Goal: Find specific page/section: Find specific page/section

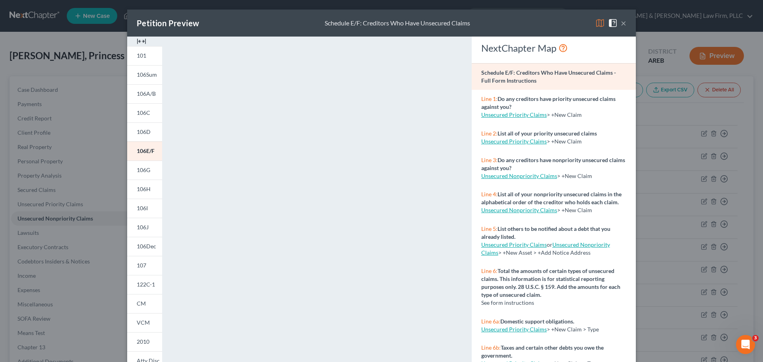
click at [621, 21] on button "×" at bounding box center [624, 23] width 6 height 10
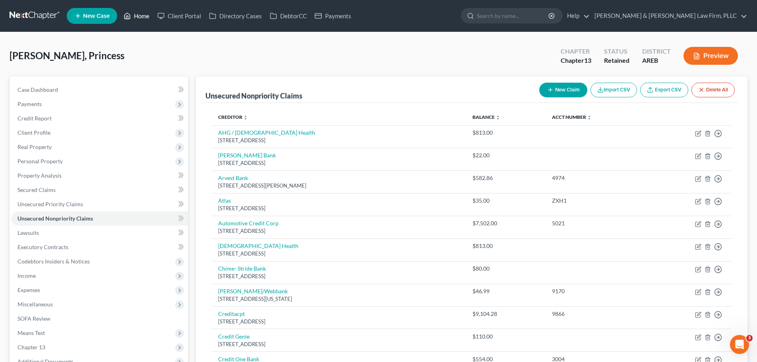
drag, startPoint x: 133, startPoint y: 18, endPoint x: 147, endPoint y: 21, distance: 14.7
click at [133, 17] on link "Home" at bounding box center [137, 16] width 34 height 14
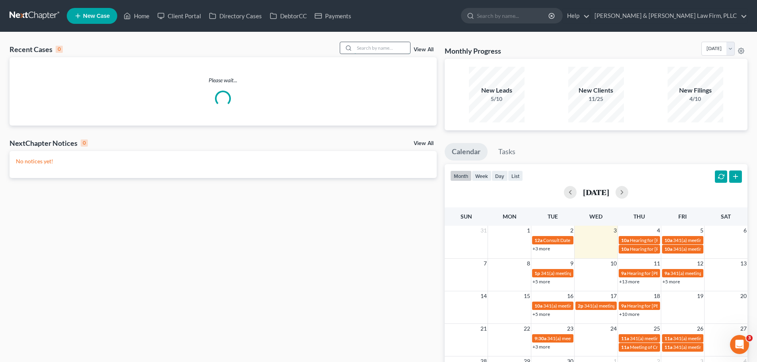
click at [397, 47] on input "search" at bounding box center [382, 48] width 56 height 12
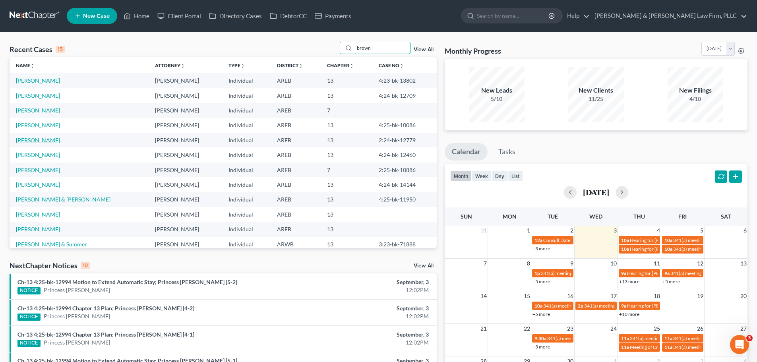
type input "brown"
click at [46, 139] on link "[PERSON_NAME]" at bounding box center [38, 140] width 44 height 7
select select "6"
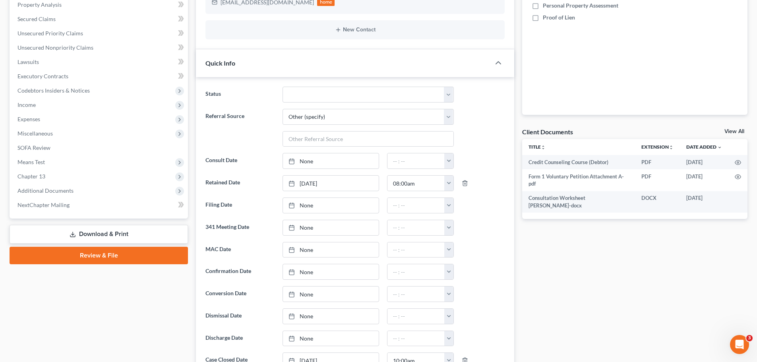
scroll to position [79, 0]
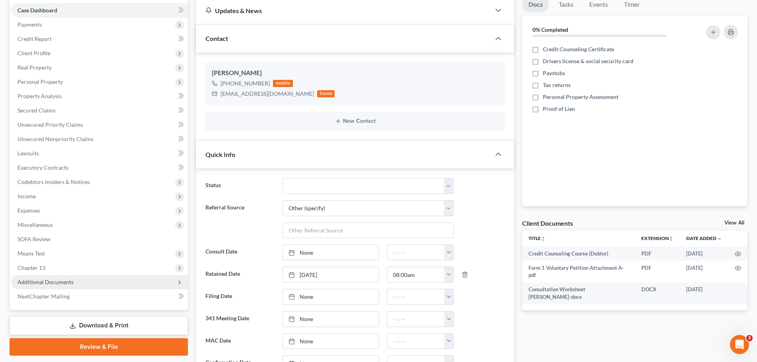
click at [61, 276] on span "Additional Documents" at bounding box center [99, 282] width 177 height 14
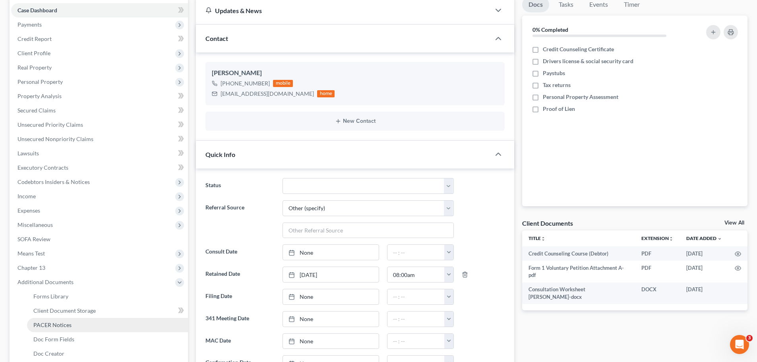
drag, startPoint x: 64, startPoint y: 321, endPoint x: 120, endPoint y: 286, distance: 66.1
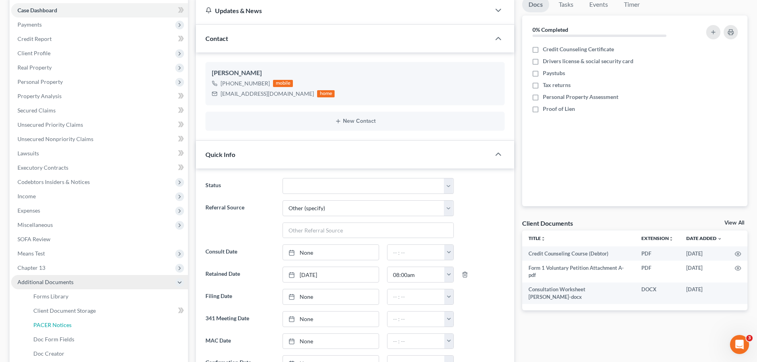
click at [64, 321] on span "PACER Notices" at bounding box center [52, 324] width 38 height 7
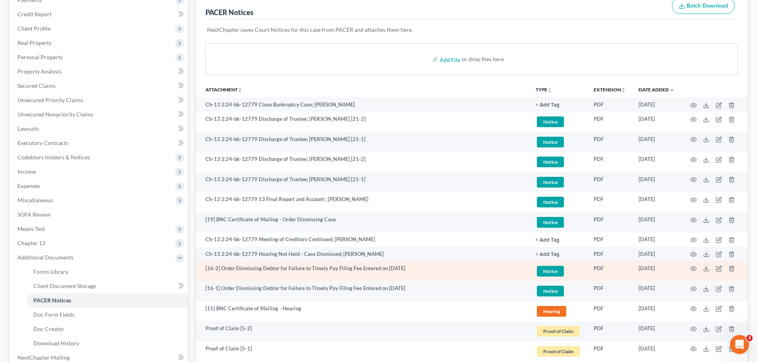
scroll to position [119, 0]
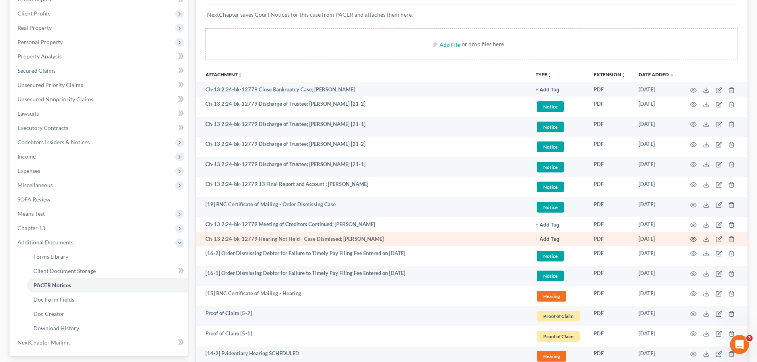
click at [690, 240] on icon "button" at bounding box center [693, 239] width 6 height 4
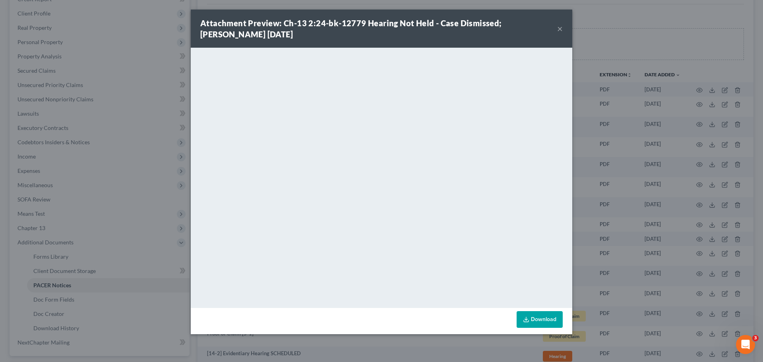
click at [561, 27] on button "×" at bounding box center [560, 29] width 6 height 10
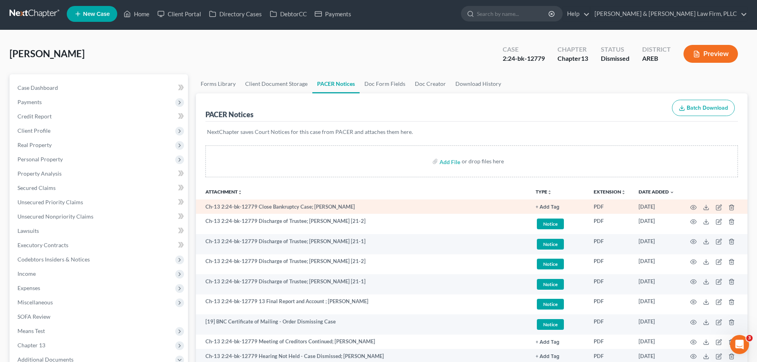
scroll to position [0, 0]
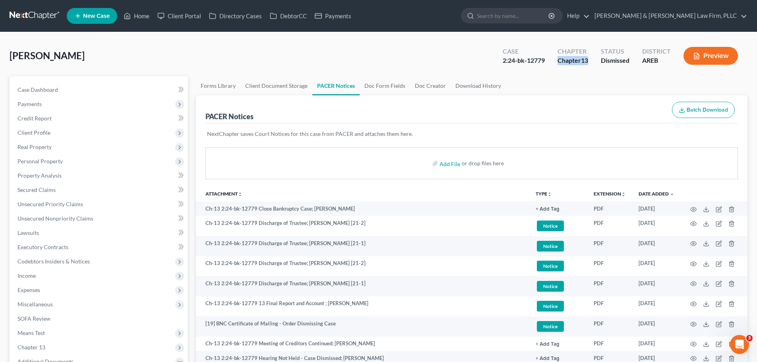
drag, startPoint x: 557, startPoint y: 59, endPoint x: 590, endPoint y: 62, distance: 33.1
click at [590, 62] on div "Chapter Chapter 13" at bounding box center [572, 56] width 43 height 23
click at [584, 62] on span "13" at bounding box center [584, 60] width 7 height 8
drag, startPoint x: 582, startPoint y: 61, endPoint x: 588, endPoint y: 61, distance: 5.6
click at [588, 61] on span "13" at bounding box center [584, 60] width 7 height 8
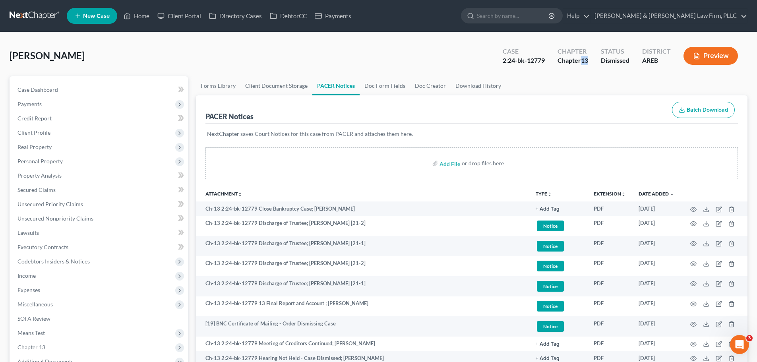
click at [586, 61] on span "13" at bounding box center [584, 60] width 7 height 8
click at [80, 85] on link "Case Dashboard" at bounding box center [99, 90] width 177 height 14
select select "6"
